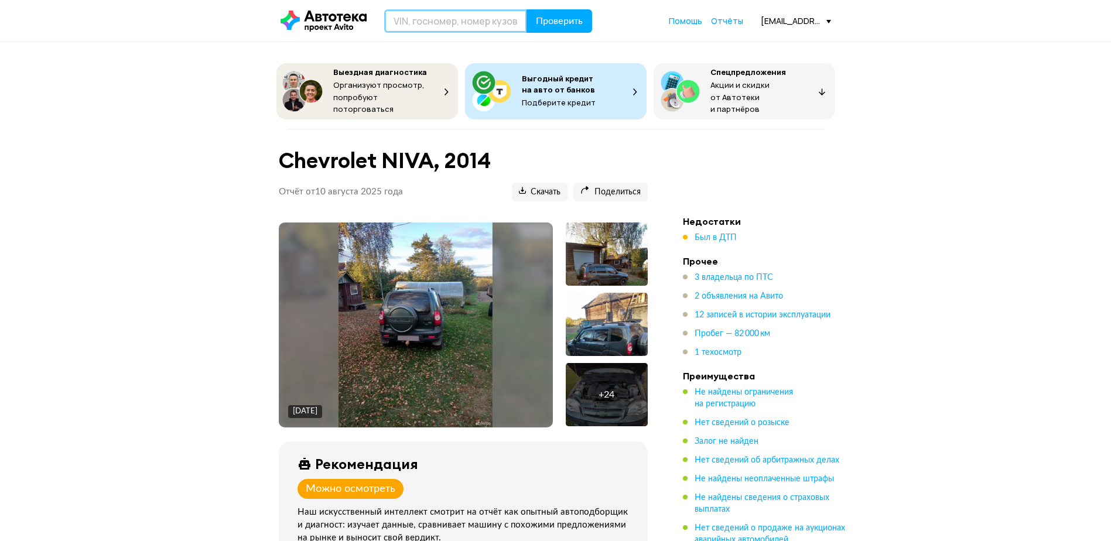
click at [440, 32] on input "text" at bounding box center [455, 20] width 143 height 23
paste input "[VEHICLE_IDENTIFICATION_NUMBER]"
type input "[VEHICLE_IDENTIFICATION_NUMBER]"
click at [567, 23] on span "Проверить" at bounding box center [559, 20] width 47 height 9
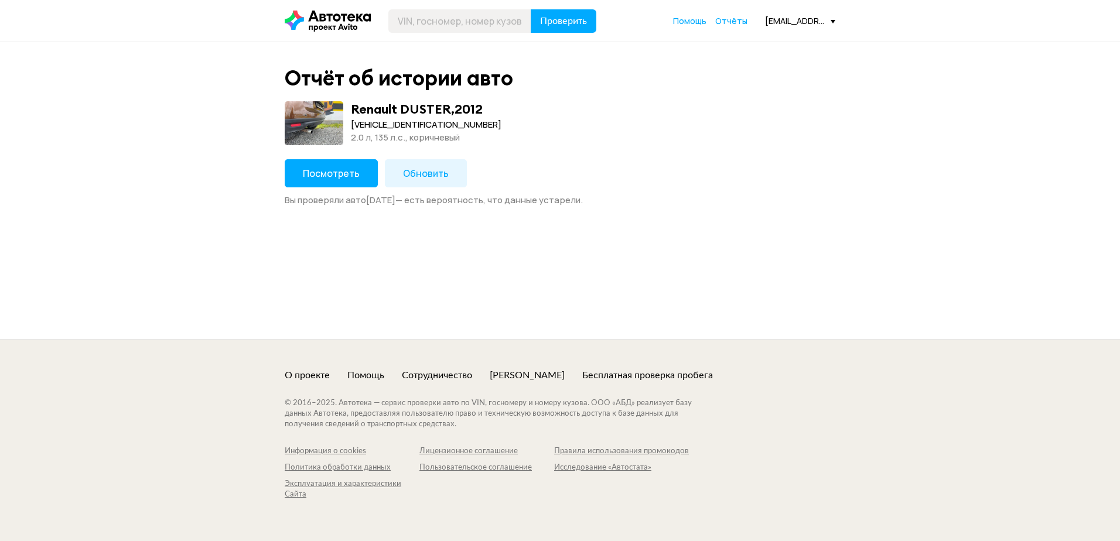
click at [428, 169] on span "Обновить" at bounding box center [426, 173] width 46 height 13
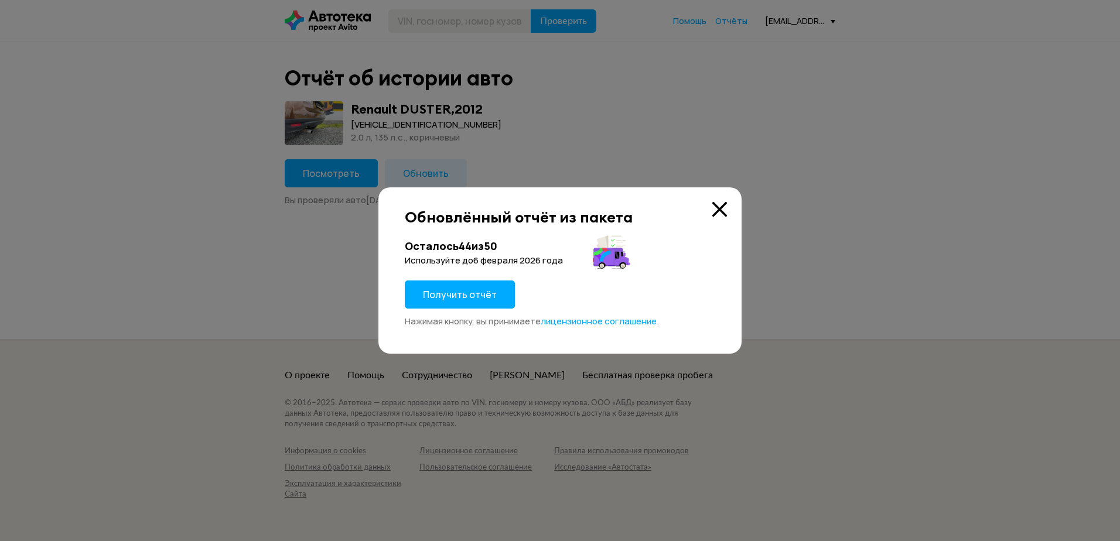
click at [467, 296] on span "Получить отчёт" at bounding box center [460, 294] width 74 height 13
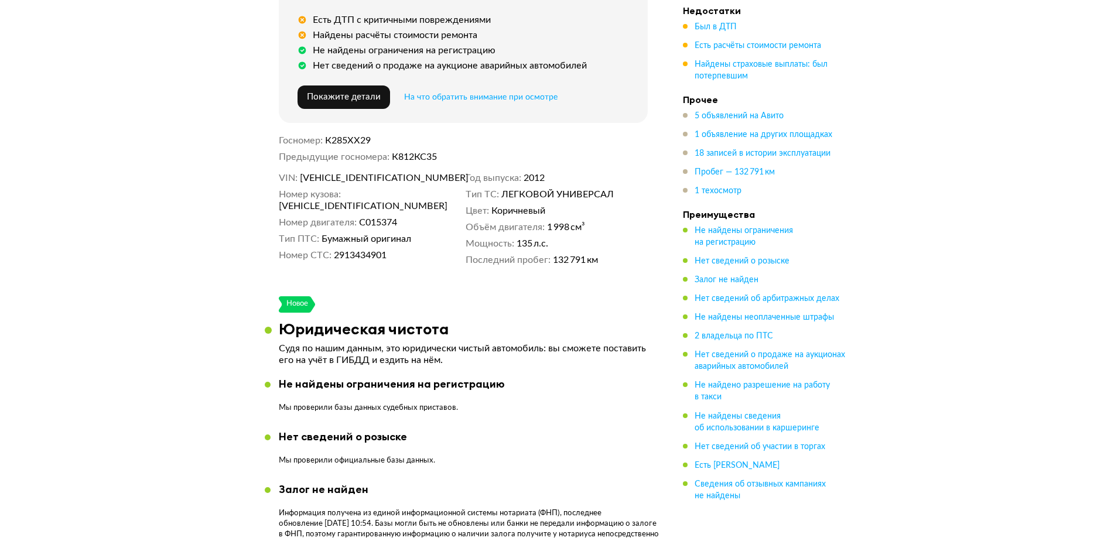
scroll to position [410, 0]
drag, startPoint x: 346, startPoint y: 192, endPoint x: 462, endPoint y: 196, distance: 116.6
click at [462, 196] on div "VIN [VEHICLE_IDENTIFICATION_NUMBER] Номер кузова [VEHICLE_IDENTIFICATION_NUMBER…" at bounding box center [463, 217] width 369 height 94
copy span "[VEHICLE_IDENTIFICATION_NUMBER]"
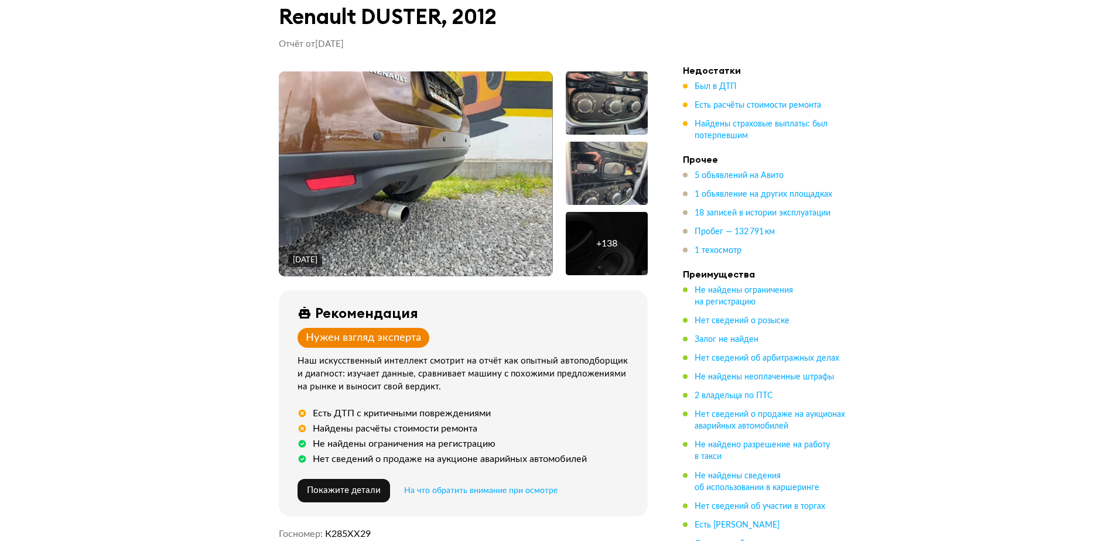
scroll to position [0, 0]
